Goal: Task Accomplishment & Management: Manage account settings

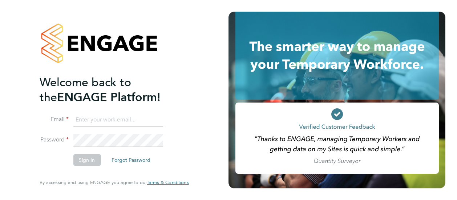
click at [90, 119] on input at bounding box center [118, 119] width 90 height 13
type input "[PERSON_NAME][EMAIL_ADDRESS][PERSON_NAME][DOMAIN_NAME]"
click at [89, 160] on button "Sign In" at bounding box center [87, 160] width 28 height 12
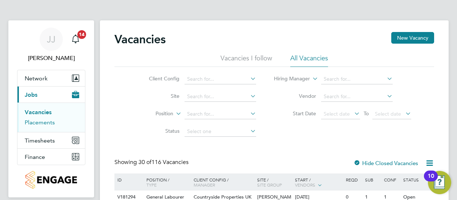
click at [31, 121] on link "Placements" at bounding box center [40, 122] width 30 height 7
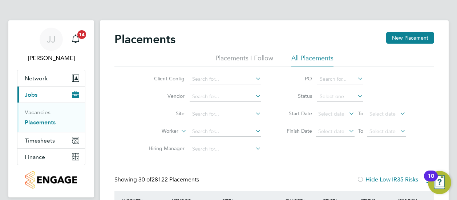
click at [254, 114] on icon at bounding box center [254, 113] width 0 height 10
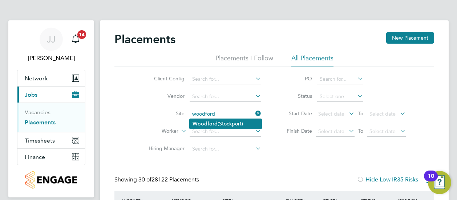
click at [237, 122] on li "Woodford ([GEOGRAPHIC_DATA])" at bounding box center [226, 124] width 72 height 10
type input "Woodford ([GEOGRAPHIC_DATA])"
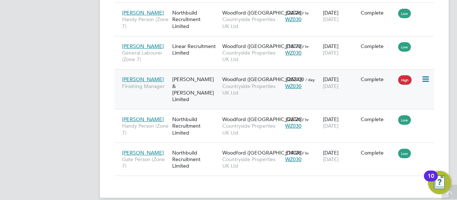
click at [190, 76] on div "Fawkes & Reece Limited" at bounding box center [195, 89] width 50 height 34
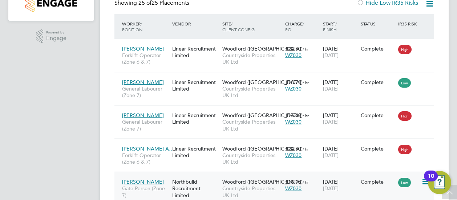
scroll to position [151, 0]
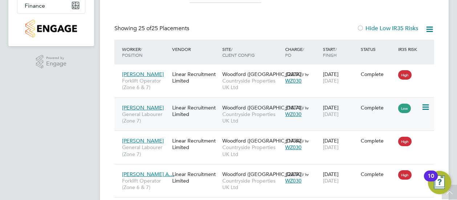
click at [178, 109] on div "Linear Recruitment Limited" at bounding box center [195, 111] width 50 height 20
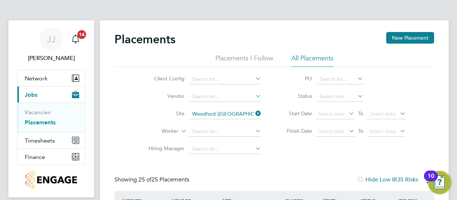
click at [356, 94] on icon at bounding box center [356, 96] width 0 height 10
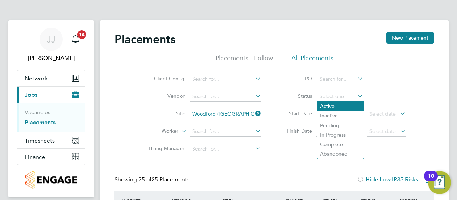
click at [343, 106] on li "Active" at bounding box center [340, 105] width 47 height 9
type input "Active"
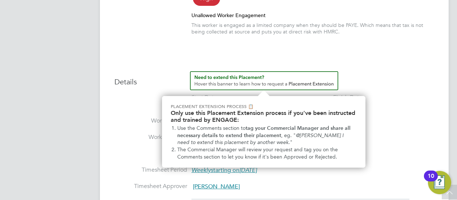
click at [299, 84] on img "How to extend a Placement?" at bounding box center [264, 80] width 148 height 19
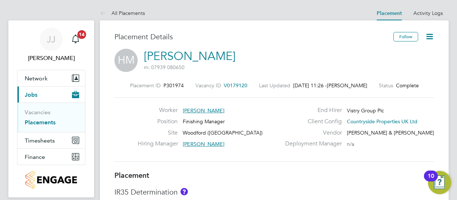
click at [431, 35] on icon at bounding box center [429, 36] width 9 height 9
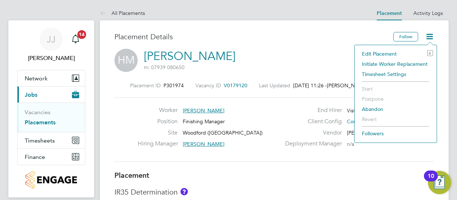
click at [385, 53] on li "Edit Placement e" at bounding box center [395, 54] width 75 height 10
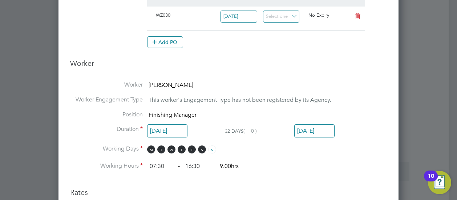
scroll to position [265, 0]
click at [325, 130] on input "[DATE]" at bounding box center [314, 130] width 40 height 13
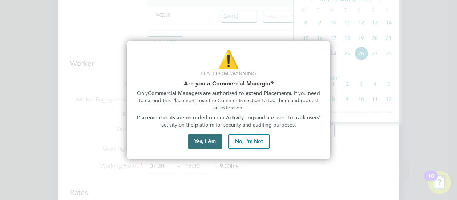
click at [208, 142] on button "Yes, I Am" at bounding box center [205, 141] width 35 height 15
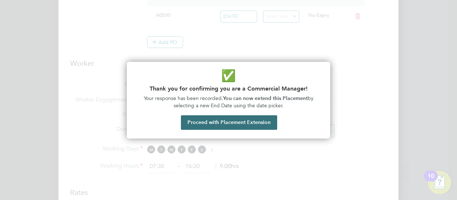
click at [240, 121] on button "Proceed with Placement Extension" at bounding box center [229, 122] width 96 height 15
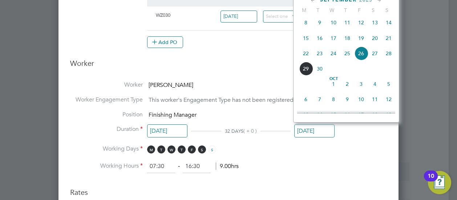
click at [362, 104] on span "10" at bounding box center [361, 99] width 14 height 14
type input "[DATE]"
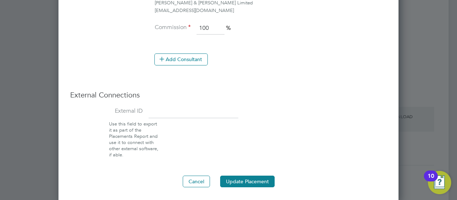
scroll to position [654, 0]
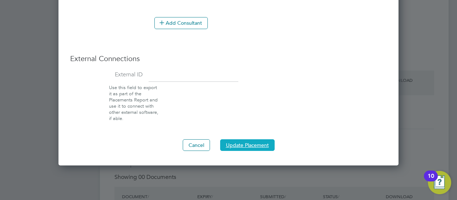
click at [243, 141] on button "Update Placement" at bounding box center [247, 145] width 55 height 12
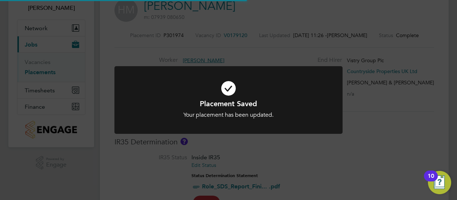
scroll to position [0, 0]
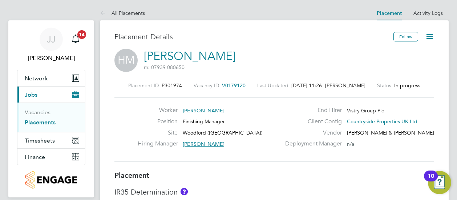
click at [42, 122] on link "Placements" at bounding box center [40, 122] width 31 height 7
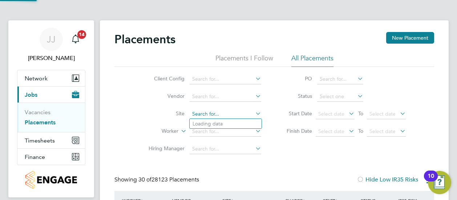
click at [203, 113] on input at bounding box center [226, 114] width 72 height 10
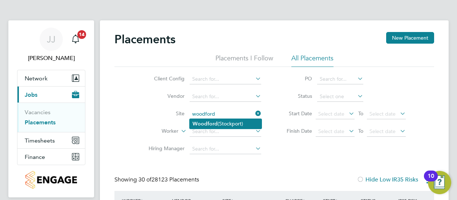
click at [216, 126] on b "Woodford" at bounding box center [205, 124] width 25 height 6
type input "Woodford ([GEOGRAPHIC_DATA])"
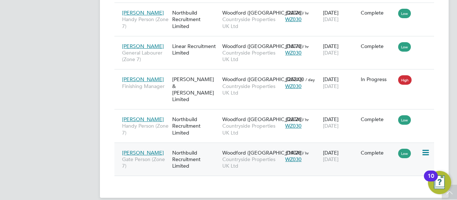
click at [193, 146] on div "Northbuild Recruitment Limited" at bounding box center [195, 159] width 50 height 27
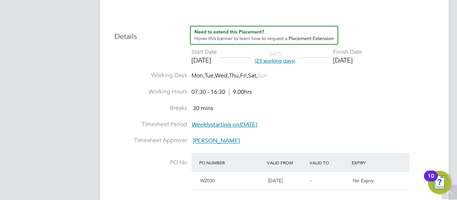
scroll to position [86, 0]
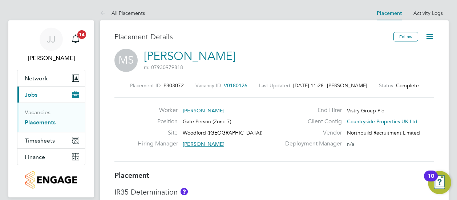
click at [430, 37] on icon at bounding box center [429, 36] width 9 height 9
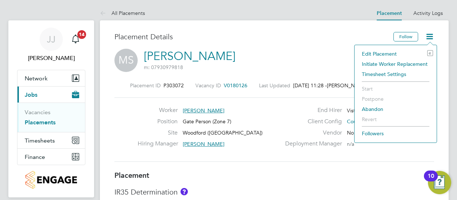
click at [392, 53] on li "Edit Placement e" at bounding box center [395, 54] width 75 height 10
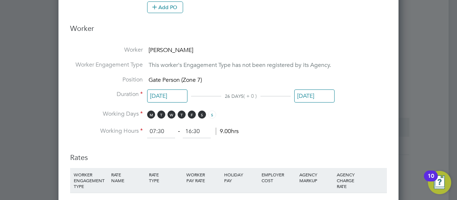
click at [316, 95] on input "[DATE]" at bounding box center [314, 95] width 40 height 13
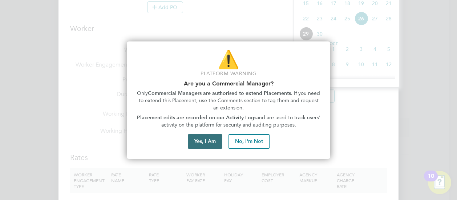
click at [209, 141] on button "Yes, I Am" at bounding box center [205, 141] width 35 height 15
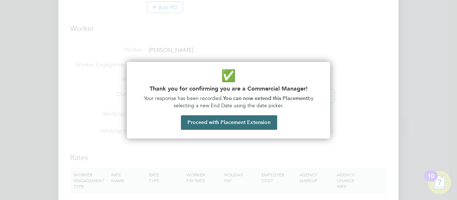
click at [230, 121] on button "Proceed with Placement Extension" at bounding box center [229, 122] width 96 height 15
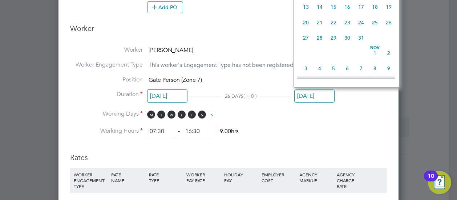
click at [361, 43] on span "31" at bounding box center [361, 38] width 14 height 14
type input "[DATE]"
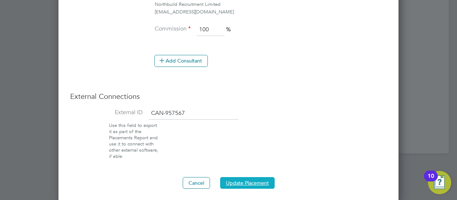
click at [244, 180] on button "Update Placement" at bounding box center [247, 183] width 55 height 12
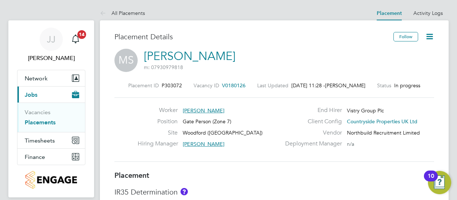
click at [44, 122] on link "Placements" at bounding box center [40, 122] width 31 height 7
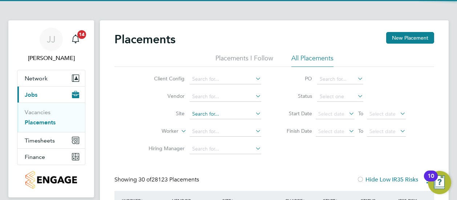
click at [197, 114] on input at bounding box center [226, 114] width 72 height 10
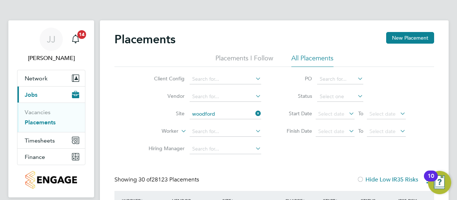
click at [212, 124] on b "Woodford" at bounding box center [205, 124] width 25 height 6
type input "Woodford ([GEOGRAPHIC_DATA])"
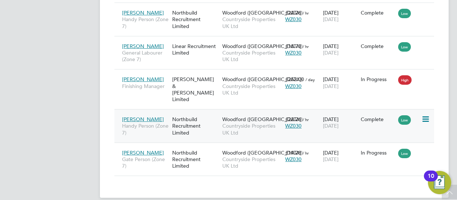
click at [189, 112] on div "Northbuild Recruitment Limited" at bounding box center [195, 125] width 50 height 27
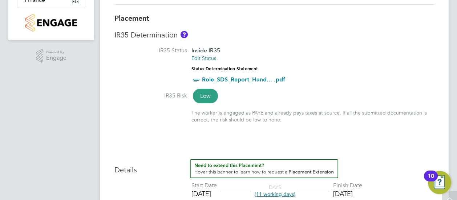
scroll to position [218, 0]
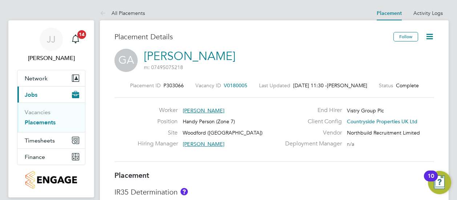
click at [432, 37] on icon at bounding box center [429, 36] width 9 height 9
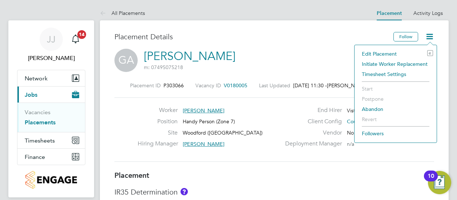
click at [397, 55] on li "Edit Placement e" at bounding box center [395, 54] width 75 height 10
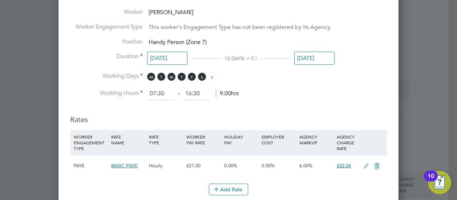
click at [316, 55] on input "[DATE]" at bounding box center [314, 58] width 40 height 13
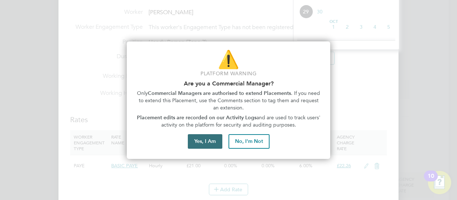
click at [202, 142] on button "Yes, I Am" at bounding box center [205, 141] width 35 height 15
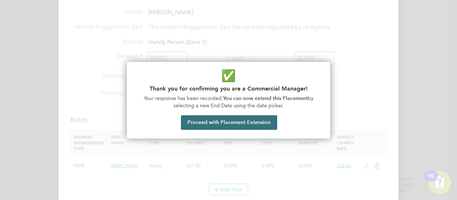
click at [217, 123] on button "Proceed with Placement Extension" at bounding box center [229, 122] width 96 height 15
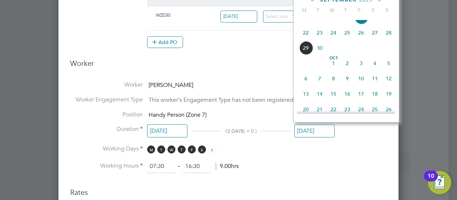
click at [361, 82] on span "10" at bounding box center [361, 79] width 14 height 14
type input "[DATE]"
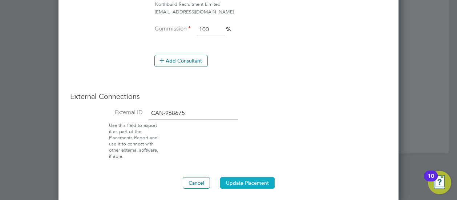
click at [244, 178] on button "Update Placement" at bounding box center [247, 183] width 55 height 12
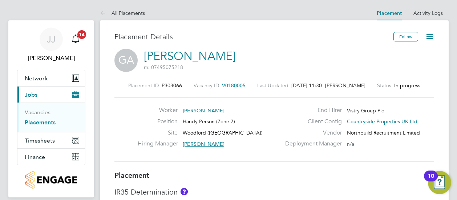
click at [43, 122] on link "Placements" at bounding box center [40, 122] width 31 height 7
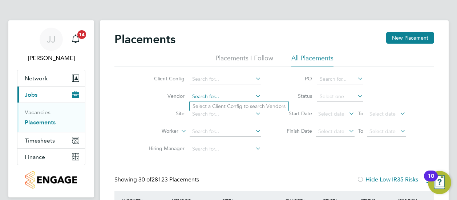
click at [196, 96] on input at bounding box center [226, 97] width 72 height 10
click at [215, 114] on input at bounding box center [226, 114] width 72 height 10
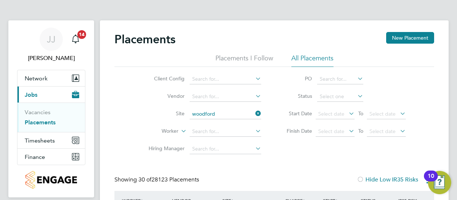
click at [229, 124] on li "Woodford ([GEOGRAPHIC_DATA])" at bounding box center [226, 124] width 72 height 10
type input "Woodford ([GEOGRAPHIC_DATA])"
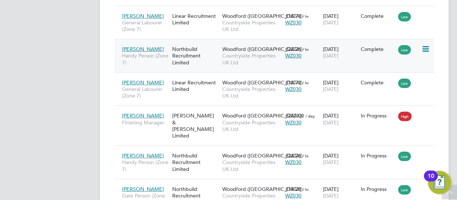
click at [185, 51] on div "Northbuild Recruitment Limited" at bounding box center [195, 55] width 50 height 27
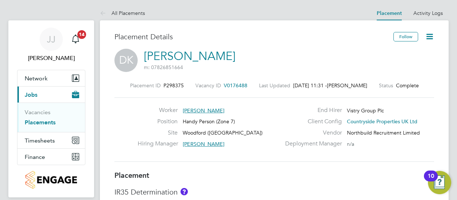
click at [432, 38] on icon at bounding box center [429, 36] width 9 height 9
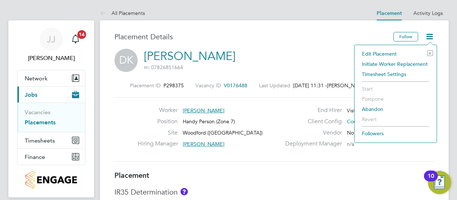
click at [387, 56] on li "Edit Placement e" at bounding box center [395, 54] width 75 height 10
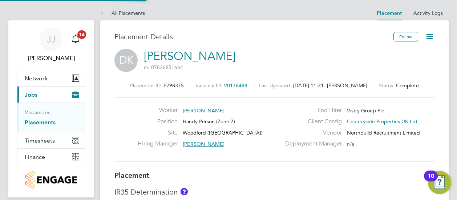
type input "[PERSON_NAME]"
type input "14 Jul 2025"
type input "[DATE]"
type input "07:30"
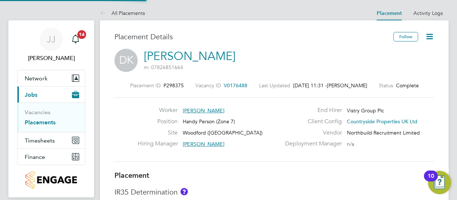
type input "16:30"
type input "CAN-40677"
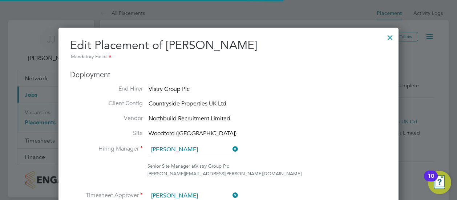
scroll to position [4, 4]
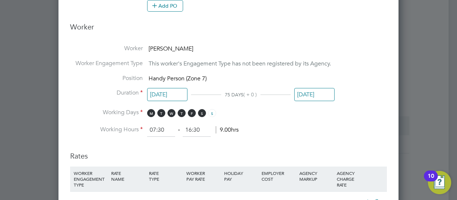
click at [320, 93] on input "[DATE]" at bounding box center [314, 94] width 40 height 13
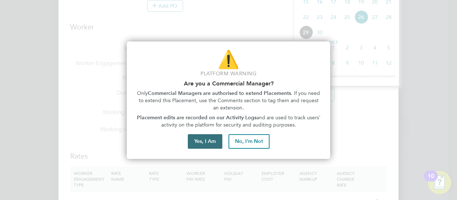
click at [207, 140] on button "Yes, I Am" at bounding box center [205, 141] width 35 height 15
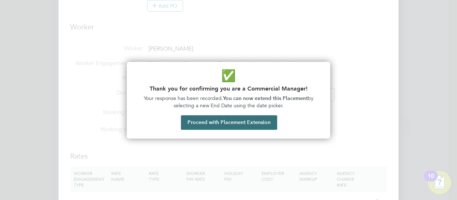
click at [225, 124] on button "Proceed with Placement Extension" at bounding box center [229, 122] width 96 height 15
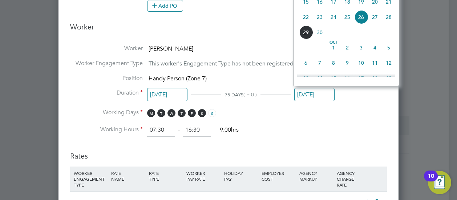
click at [361, 66] on span "10" at bounding box center [361, 63] width 14 height 14
type input "10 Oct 2025"
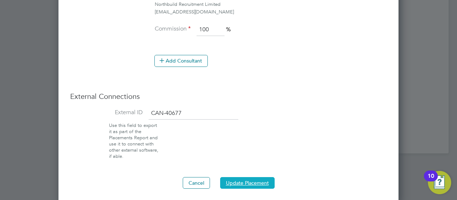
click at [257, 178] on button "Update Placement" at bounding box center [247, 183] width 55 height 12
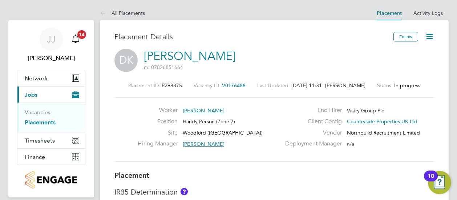
click at [36, 122] on link "Placements" at bounding box center [40, 122] width 31 height 7
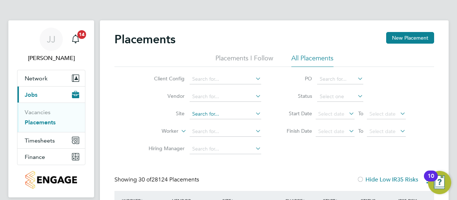
click at [238, 114] on input at bounding box center [226, 114] width 72 height 10
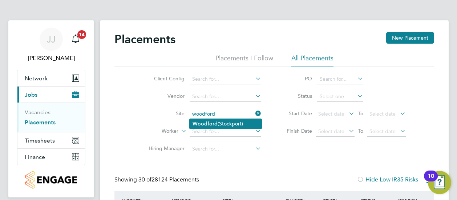
click at [238, 124] on li "Woodford (Stockport)" at bounding box center [226, 124] width 72 height 10
type input "Woodford ([GEOGRAPHIC_DATA])"
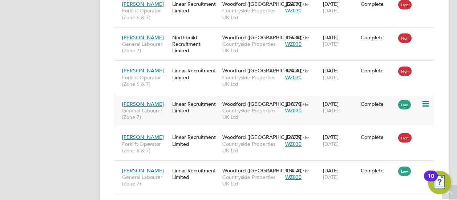
click at [187, 104] on div "Linear Recruitment Limited" at bounding box center [195, 107] width 50 height 20
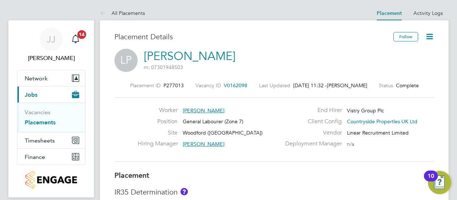
click at [429, 37] on icon at bounding box center [429, 36] width 9 height 9
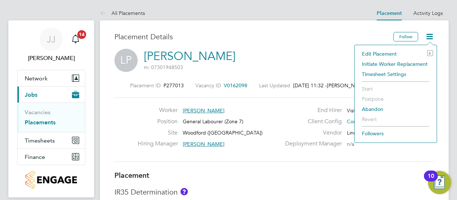
click at [376, 53] on li "Edit Placement e" at bounding box center [395, 54] width 75 height 10
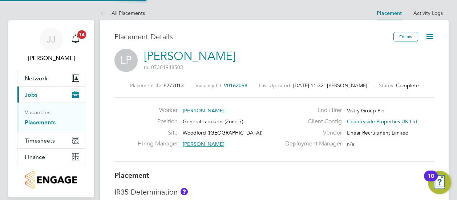
type input "[PERSON_NAME]"
type input "[DATE]"
type input "07:30"
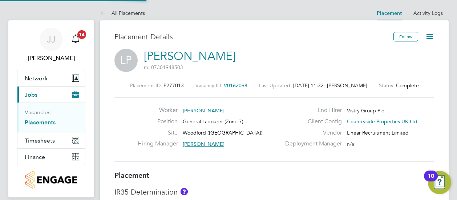
type input "16:30"
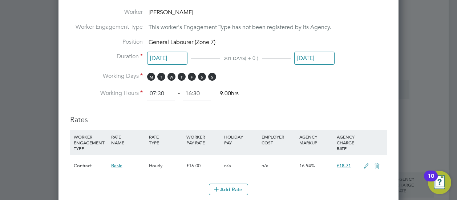
click at [311, 54] on input "[DATE]" at bounding box center [314, 58] width 40 height 13
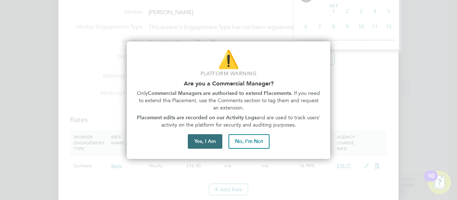
click at [202, 140] on button "Yes, I Am" at bounding box center [205, 141] width 35 height 15
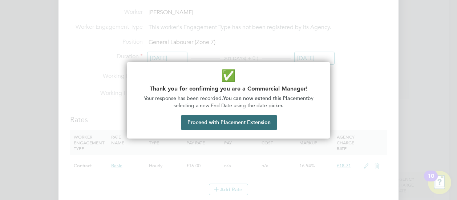
click at [239, 120] on button "Proceed with Placement Extension" at bounding box center [229, 122] width 96 height 15
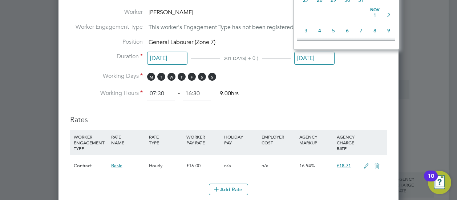
click at [362, 5] on span "31" at bounding box center [361, 0] width 14 height 14
type input "[DATE]"
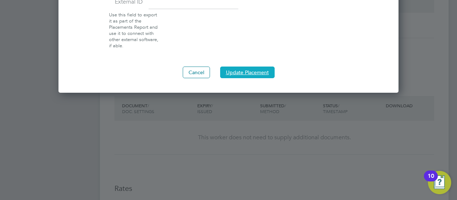
click at [249, 67] on button "Update Placement" at bounding box center [247, 73] width 55 height 12
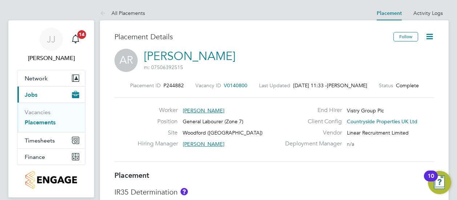
click at [430, 35] on icon at bounding box center [429, 36] width 9 height 9
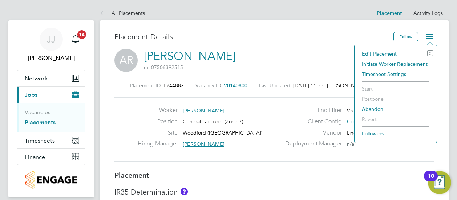
click at [389, 55] on li "Edit Placement e" at bounding box center [395, 54] width 75 height 10
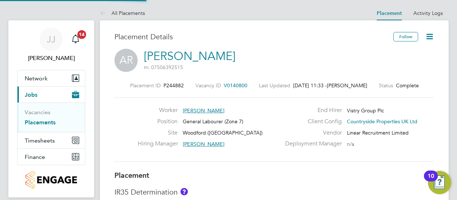
type input "[PERSON_NAME]"
type input "[DATE]"
type input "07:30"
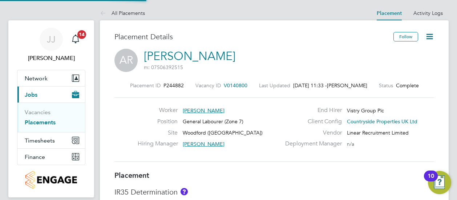
type input "16:30"
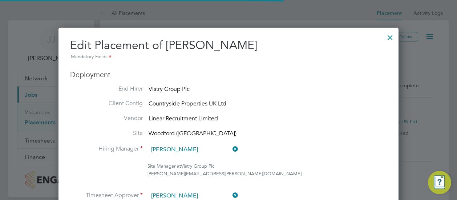
scroll to position [4, 4]
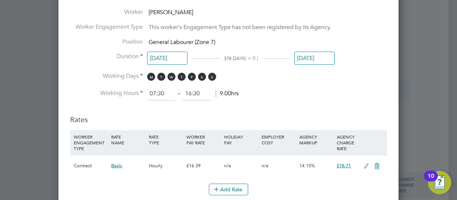
click at [320, 56] on input "[DATE]" at bounding box center [314, 58] width 40 height 13
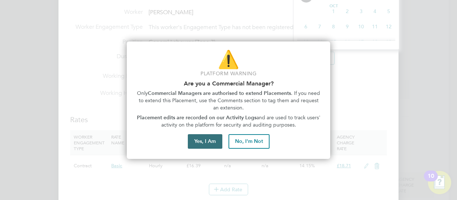
click at [203, 138] on button "Yes, I Am" at bounding box center [205, 141] width 35 height 15
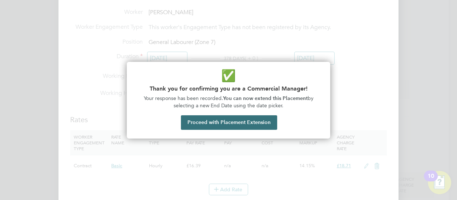
click at [236, 122] on button "Proceed with Placement Extension" at bounding box center [229, 122] width 96 height 15
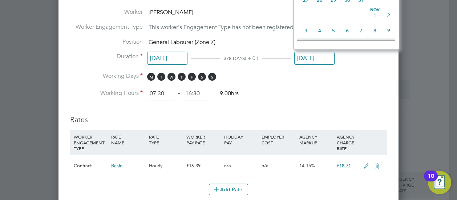
click at [360, 5] on span "31" at bounding box center [361, 0] width 14 height 14
type input "[DATE]"
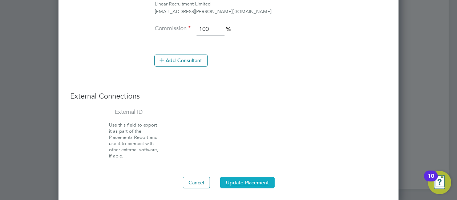
click at [243, 177] on button "Update Placement" at bounding box center [247, 183] width 55 height 12
